Goal: Information Seeking & Learning: Understand process/instructions

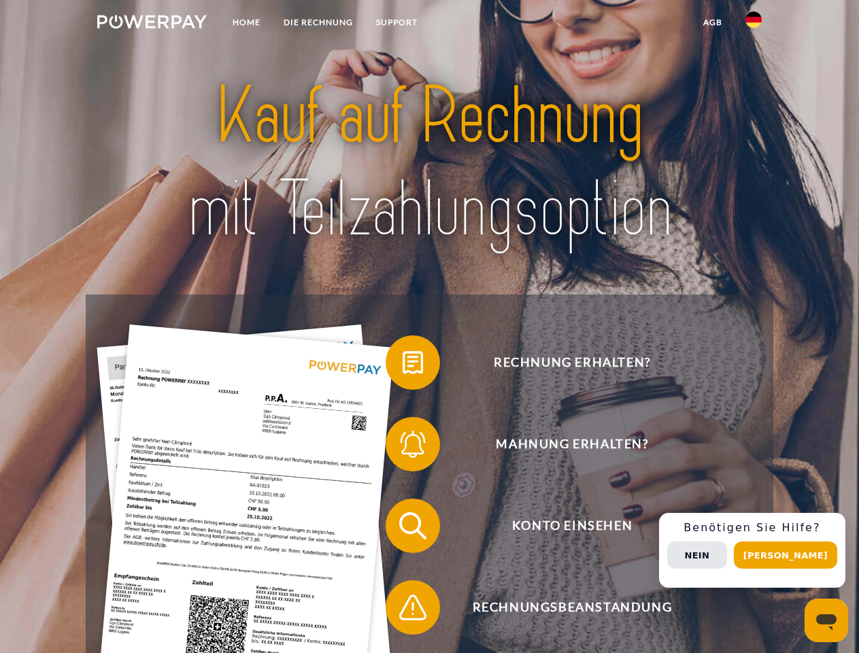
click at [152, 24] on img at bounding box center [151, 22] width 109 height 14
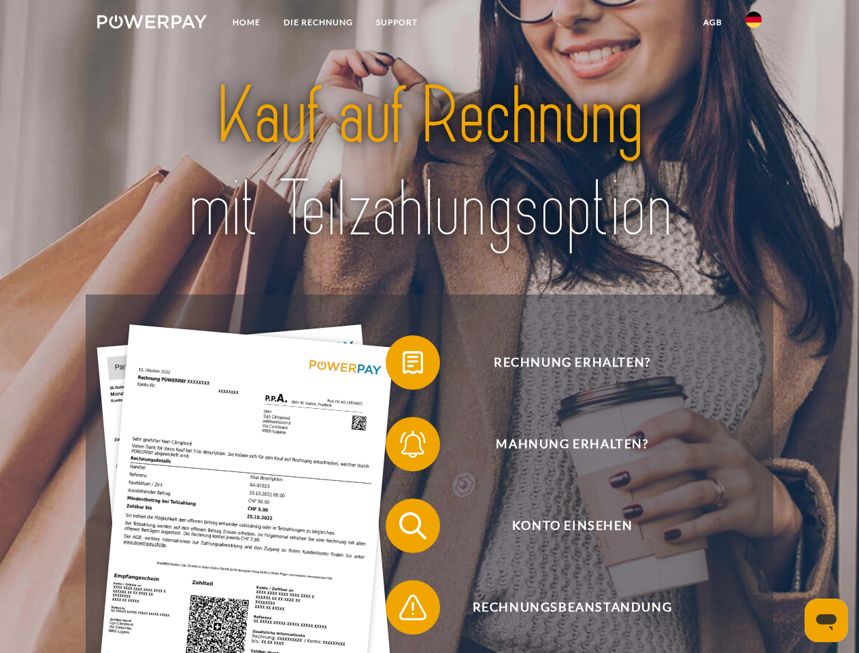
click at [753, 24] on img at bounding box center [753, 20] width 16 height 16
click at [712, 22] on link "agb" at bounding box center [713, 22] width 42 height 24
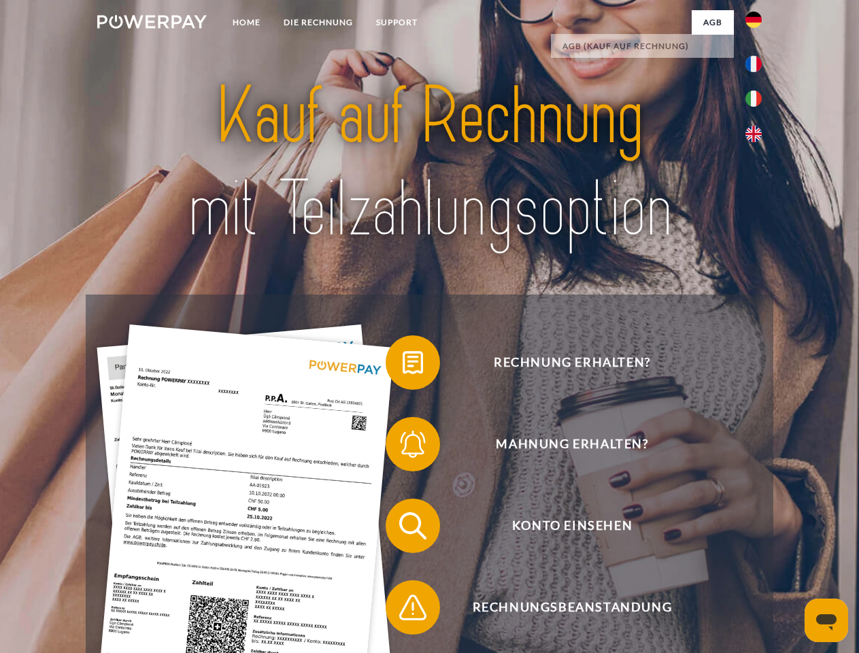
click at [403, 365] on span at bounding box center [392, 362] width 68 height 68
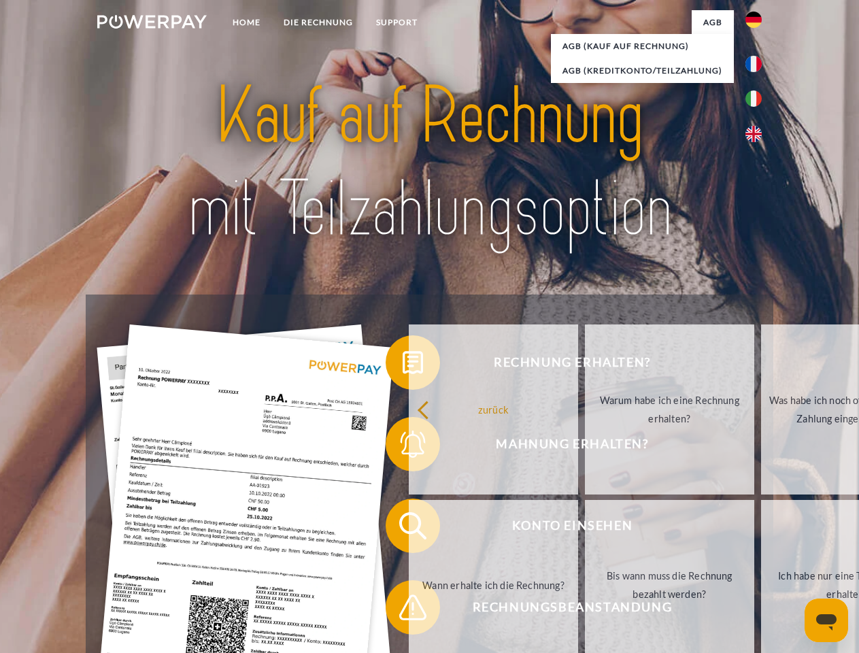
click at [403, 447] on div "Rechnung erhalten? Mahnung erhalten? Konto einsehen" at bounding box center [429, 566] width 687 height 544
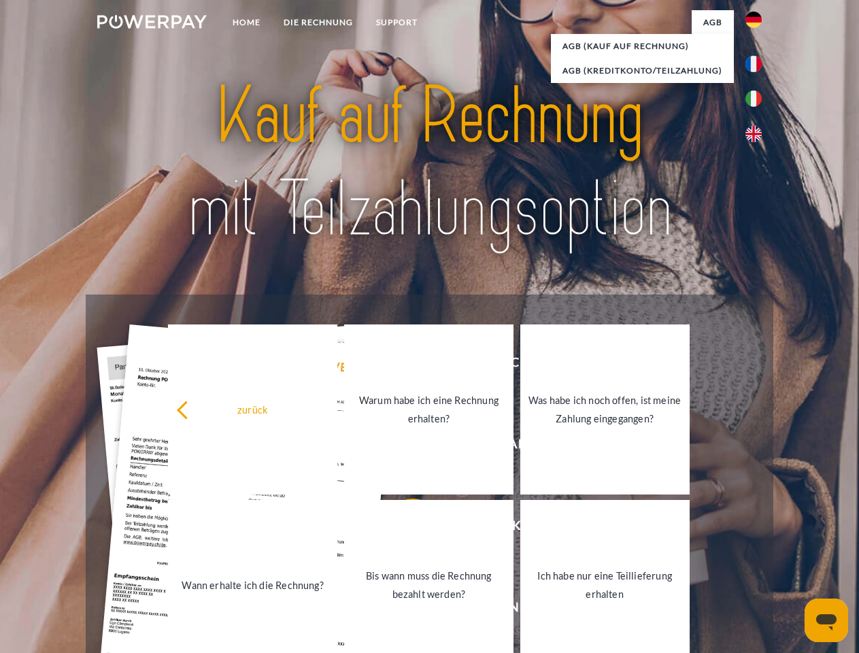
click at [403, 528] on link "Bis wann muss die Rechnung bezahlt werden?" at bounding box center [428, 585] width 169 height 170
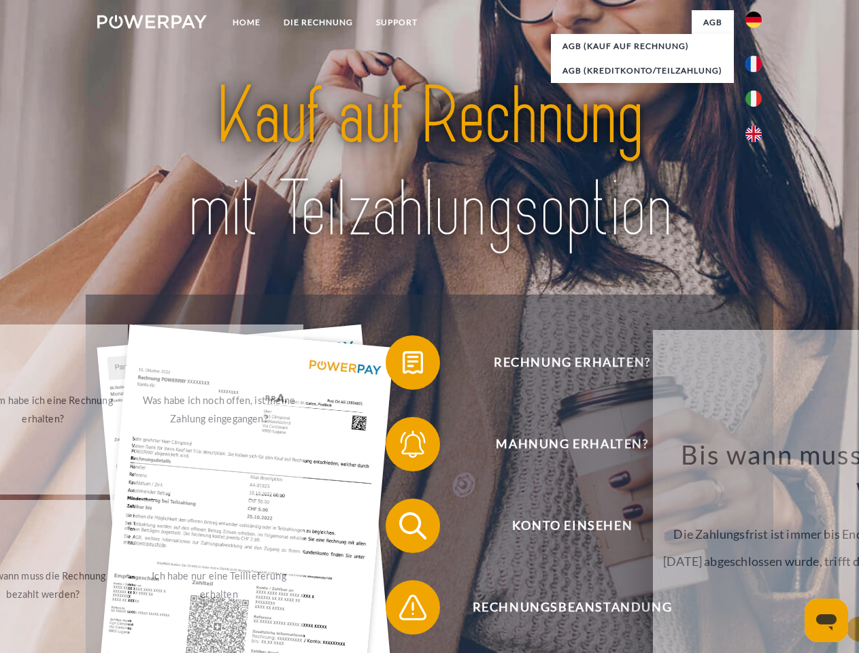
click at [403, 610] on span at bounding box center [392, 607] width 68 height 68
click at [757, 550] on div "Rechnung erhalten? Mahnung erhalten? Konto einsehen" at bounding box center [429, 566] width 687 height 544
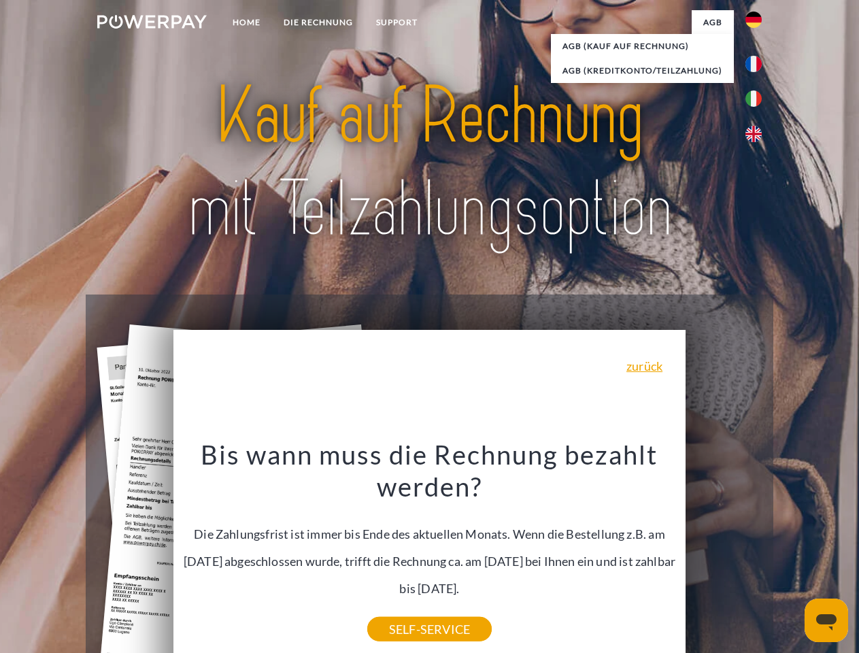
click at [724, 553] on span "Konto einsehen" at bounding box center [571, 525] width 333 height 54
click at [790, 555] on header "Home DIE RECHNUNG SUPPORT" at bounding box center [429, 469] width 859 height 939
